Goal: Find specific page/section: Locate a particular part of the current website

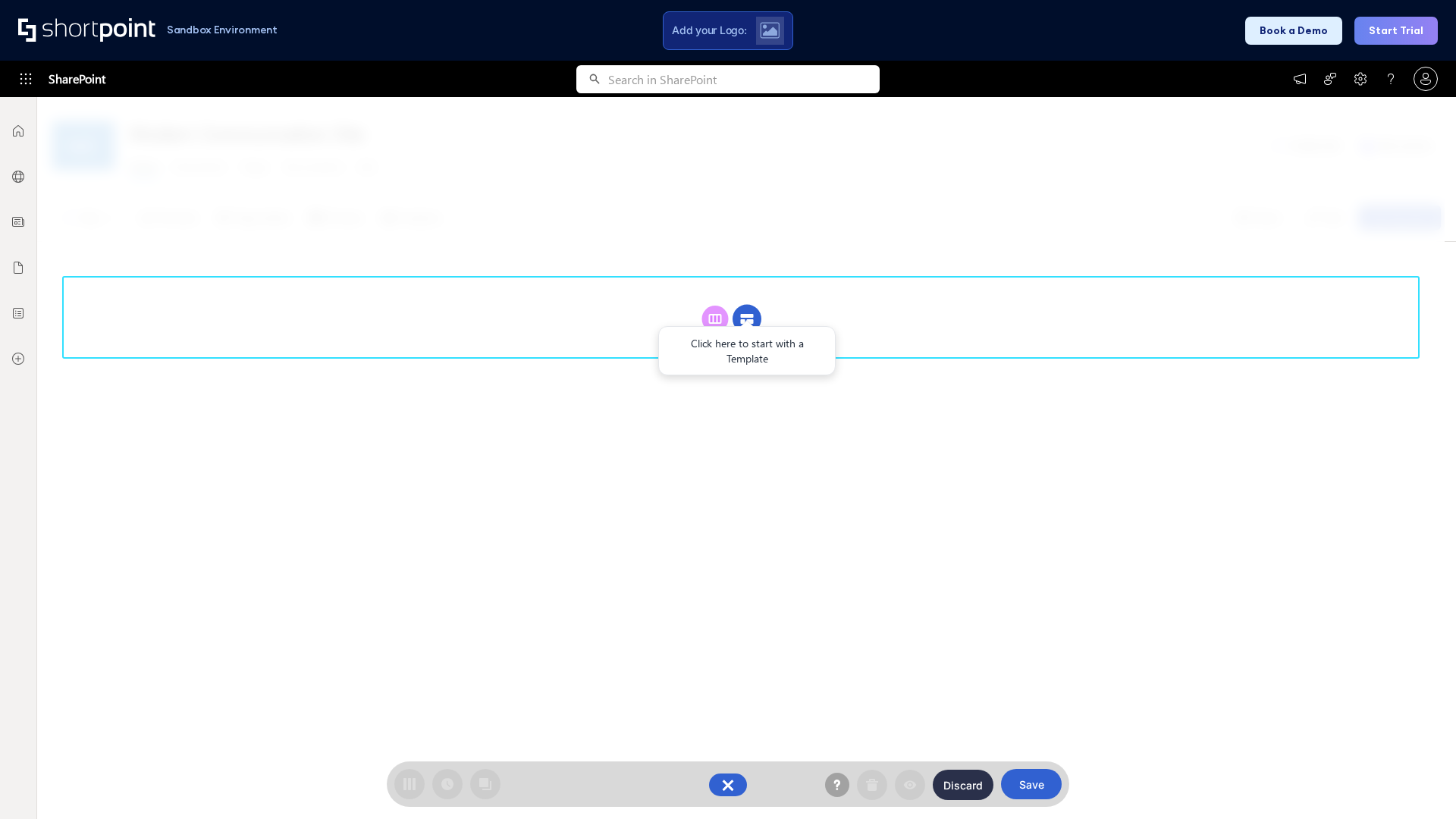
click at [747, 319] on circle at bounding box center [747, 320] width 29 height 29
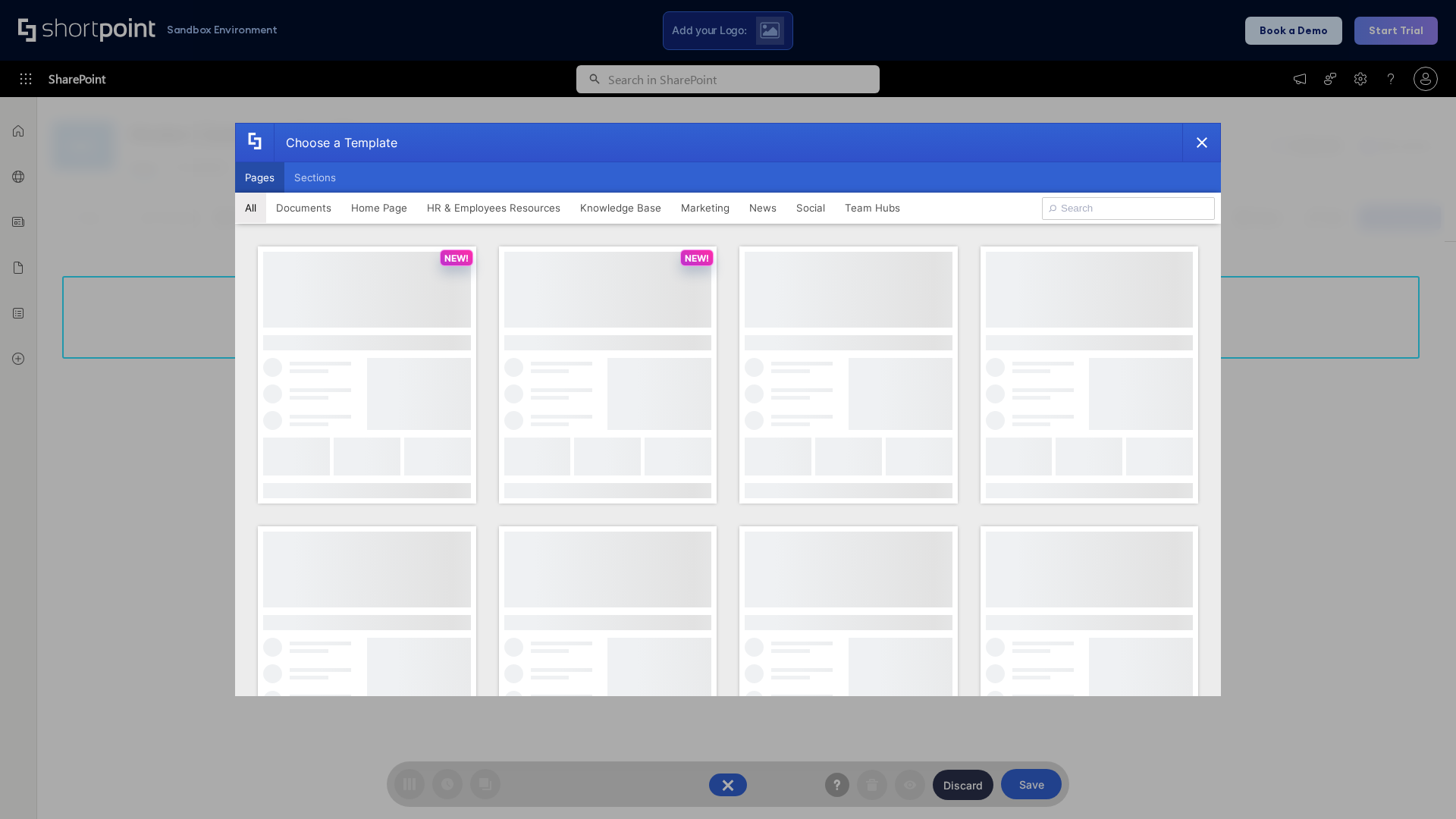
click at [259, 177] on button "Pages" at bounding box center [260, 177] width 49 height 31
type input "Social Layout 1"
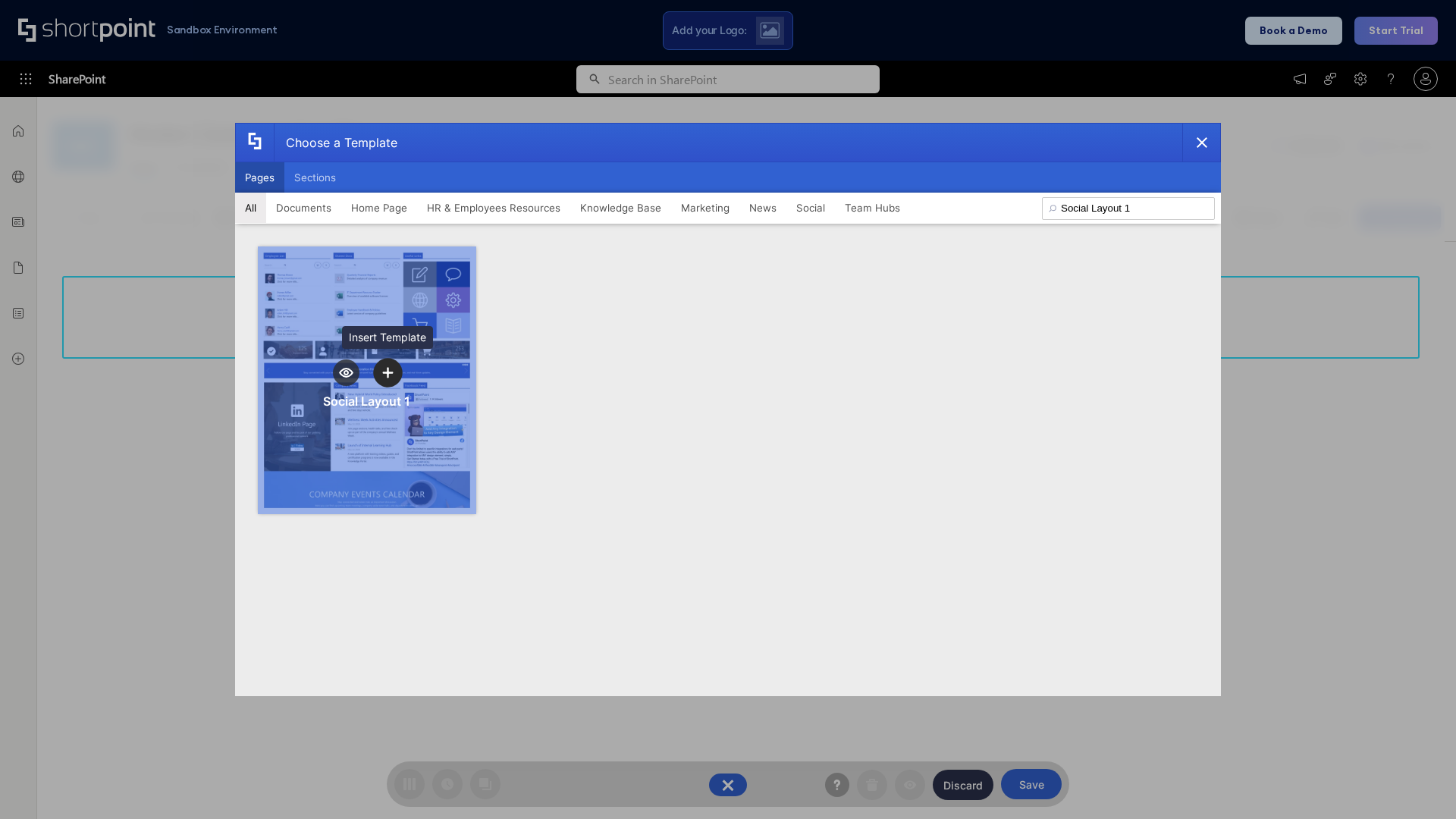
click at [387, 372] on icon "template selector" at bounding box center [387, 372] width 10 height 10
